Goal: Transaction & Acquisition: Subscribe to service/newsletter

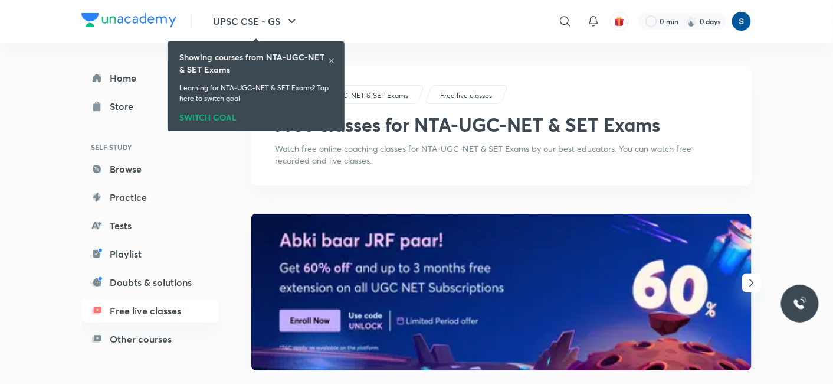
click at [122, 21] on img at bounding box center [128, 20] width 95 height 14
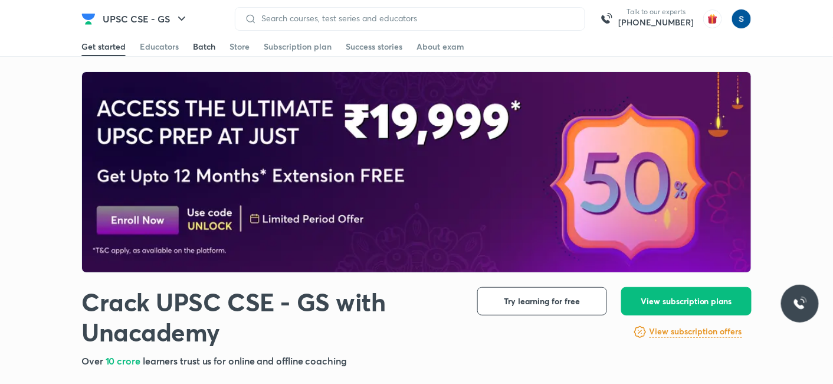
click at [197, 48] on div "Batch" at bounding box center [204, 47] width 22 height 12
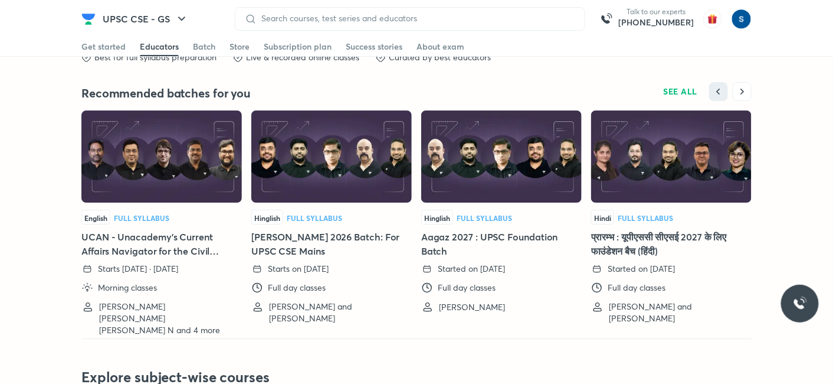
scroll to position [2582, 0]
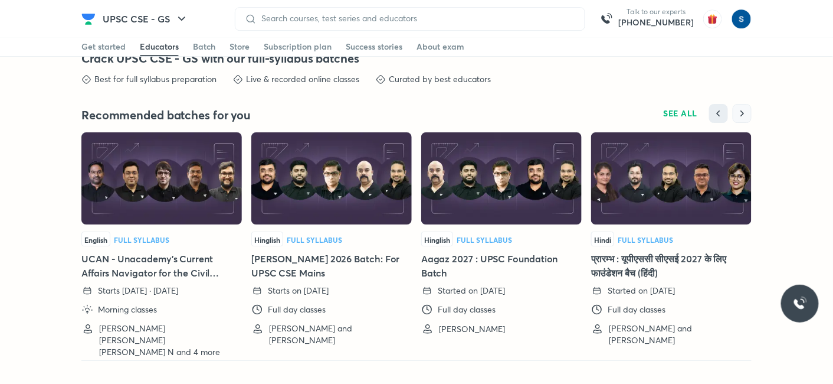
click at [750, 118] on button "button" at bounding box center [742, 113] width 19 height 19
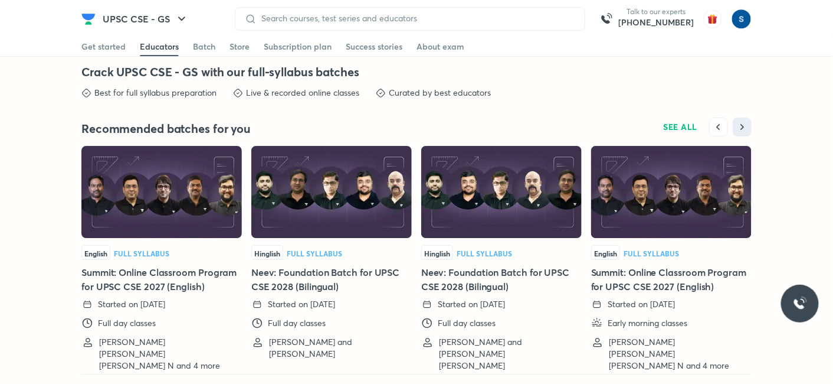
scroll to position [2568, 0]
click at [315, 55] on span at bounding box center [298, 55] width 68 height 1
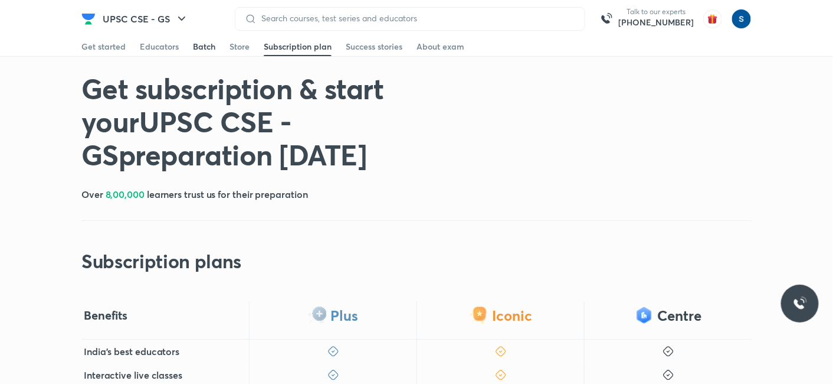
click at [201, 52] on div "Batch" at bounding box center [204, 47] width 22 height 12
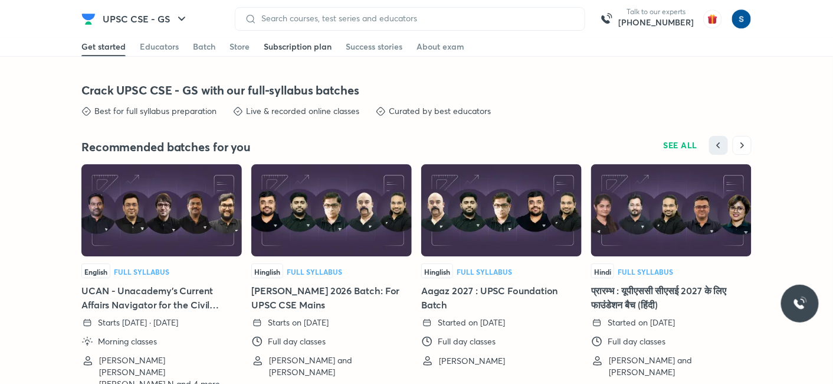
scroll to position [2548, 0]
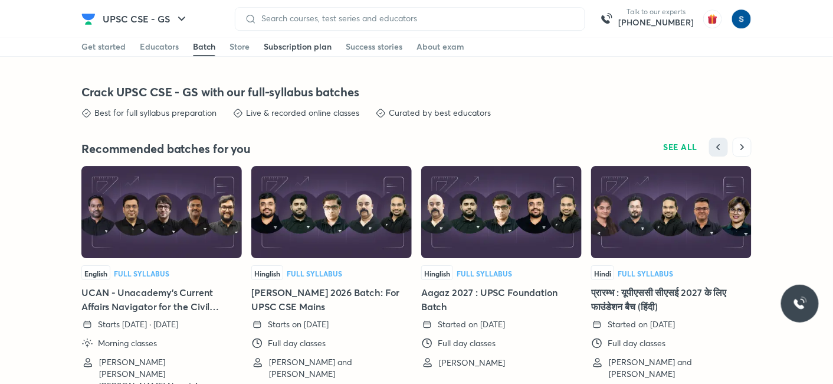
click at [302, 53] on link "Subscription plan" at bounding box center [298, 46] width 68 height 19
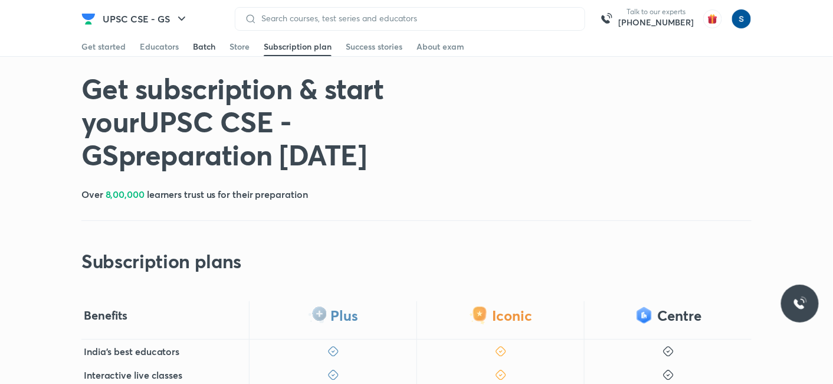
click at [204, 53] on link "Batch" at bounding box center [204, 46] width 22 height 19
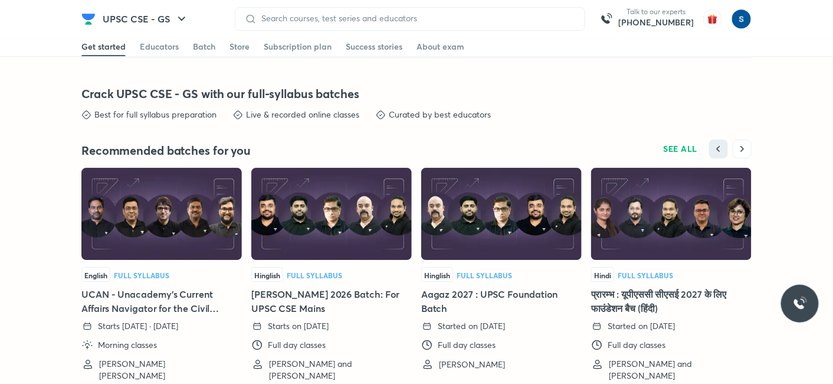
scroll to position [2548, 0]
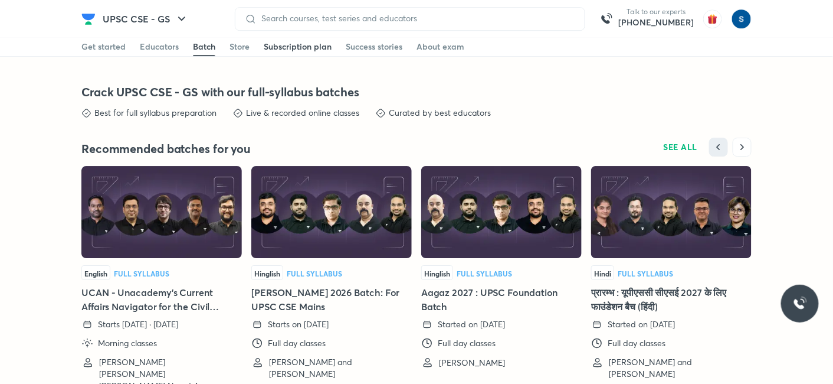
click at [270, 42] on div "Subscription plan" at bounding box center [298, 47] width 68 height 12
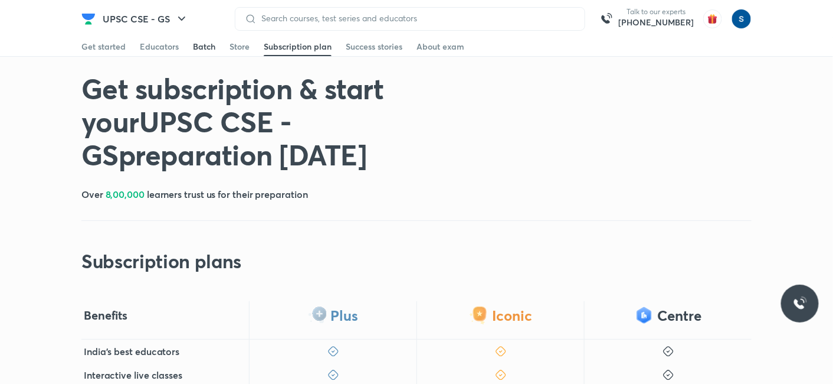
click at [204, 50] on div "Batch" at bounding box center [204, 47] width 22 height 12
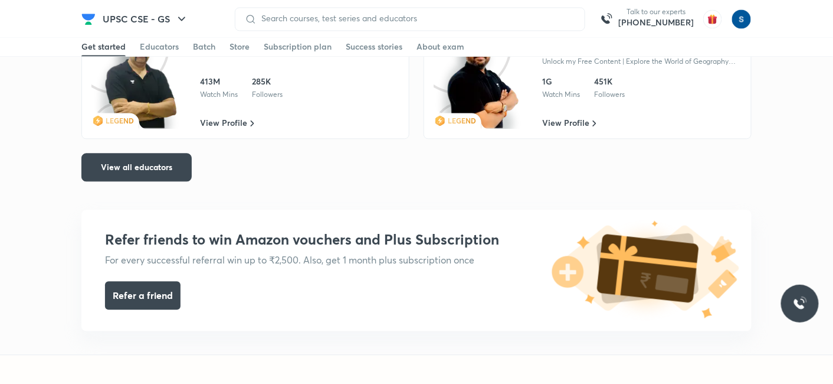
scroll to position [2142, 0]
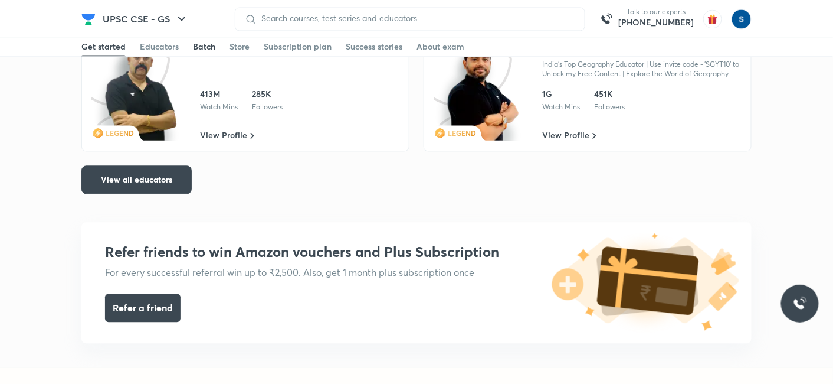
click at [198, 38] on link "Batch" at bounding box center [204, 46] width 22 height 19
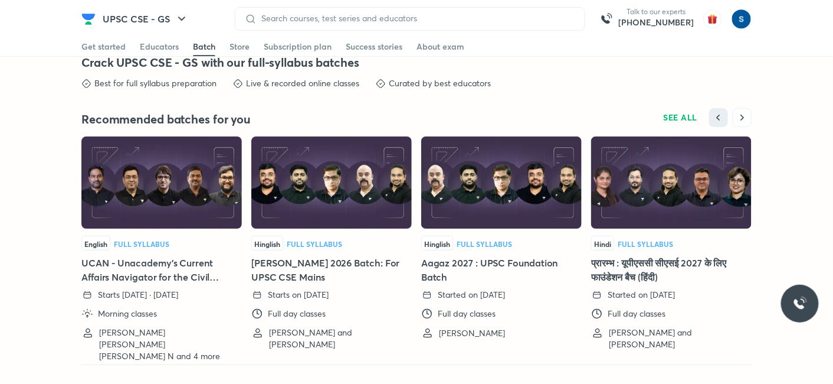
scroll to position [2580, 0]
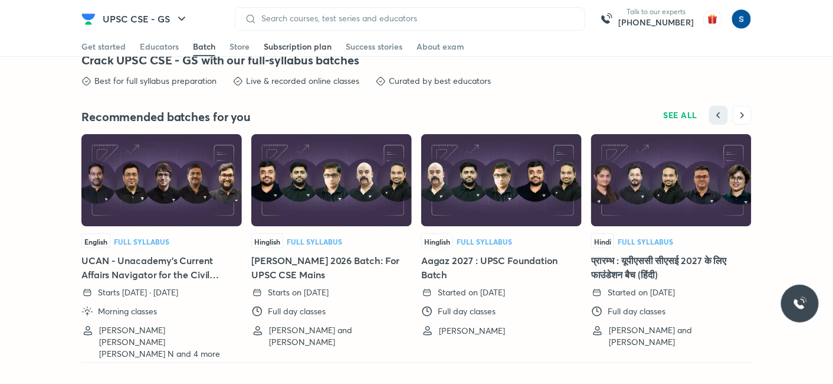
click at [296, 46] on div "Subscription plan" at bounding box center [298, 47] width 68 height 12
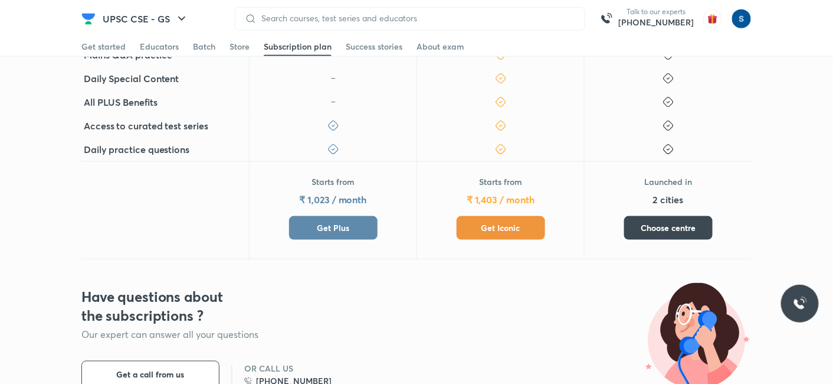
scroll to position [477, 0]
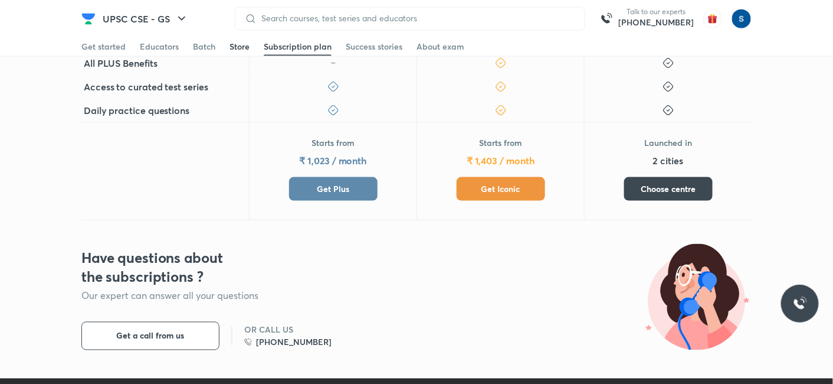
click at [231, 50] on div "Store" at bounding box center [240, 47] width 20 height 12
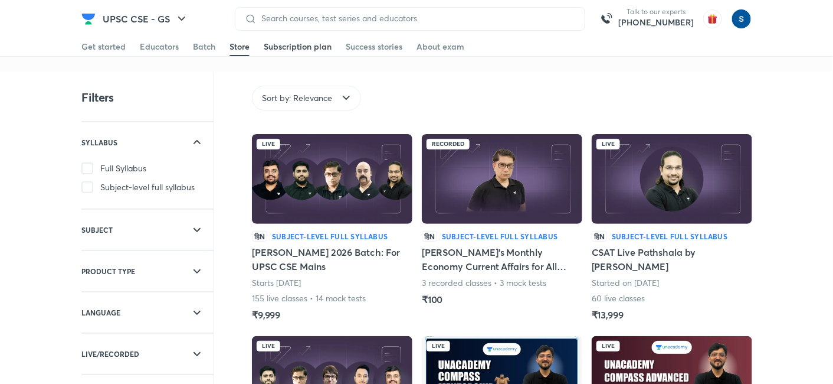
click at [295, 53] on link "Subscription plan" at bounding box center [298, 46] width 68 height 19
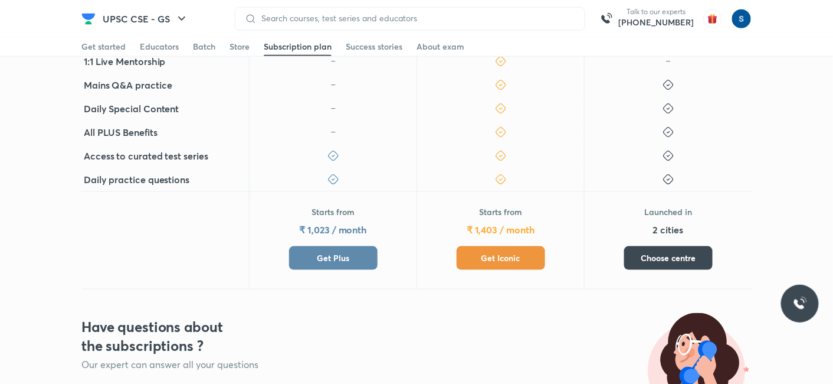
scroll to position [412, 0]
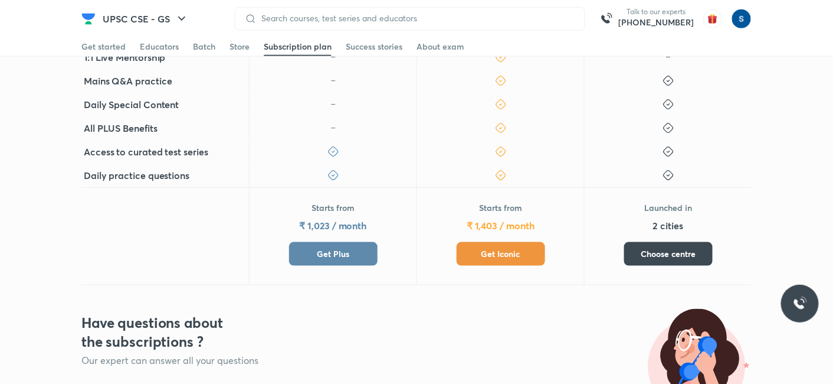
click at [342, 248] on span "Get Plus" at bounding box center [333, 254] width 32 height 12
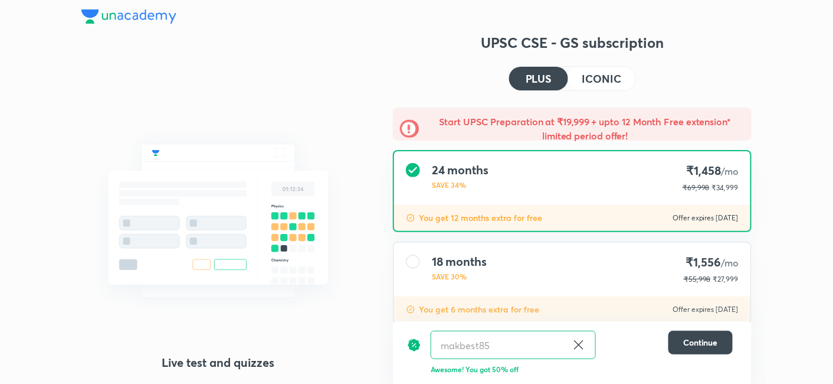
click at [617, 78] on h4 "ICONIC" at bounding box center [602, 78] width 39 height 11
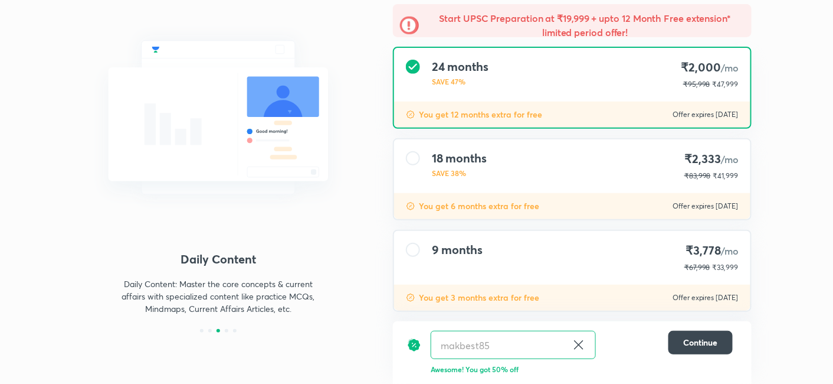
scroll to position [116, 0]
